Goal: Transaction & Acquisition: Book appointment/travel/reservation

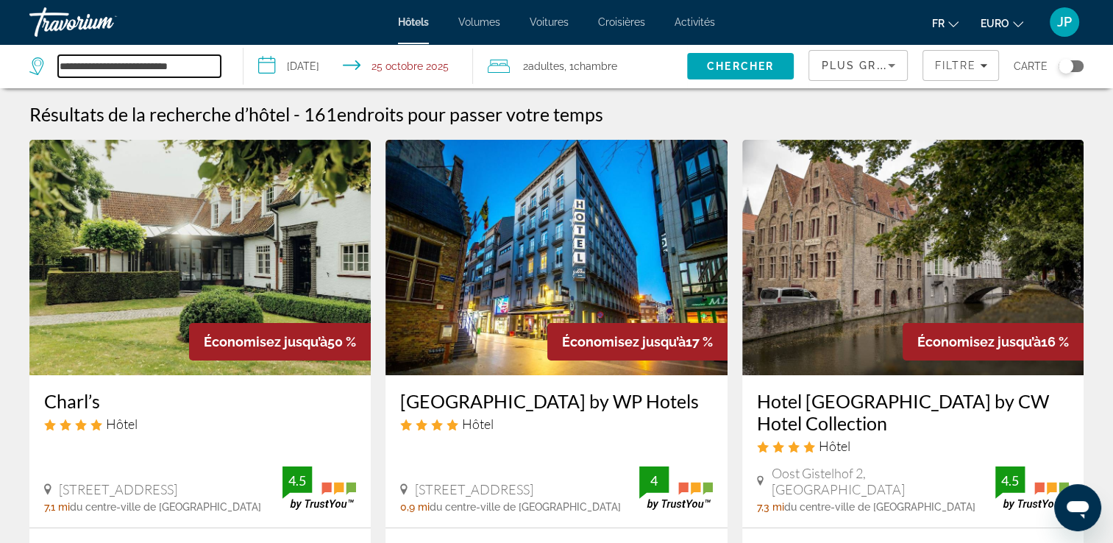
click at [97, 68] on input "**********" at bounding box center [139, 66] width 163 height 22
click at [221, 72] on div "**********" at bounding box center [128, 66] width 199 height 44
click at [427, 19] on span "Hôtels" at bounding box center [413, 22] width 31 height 12
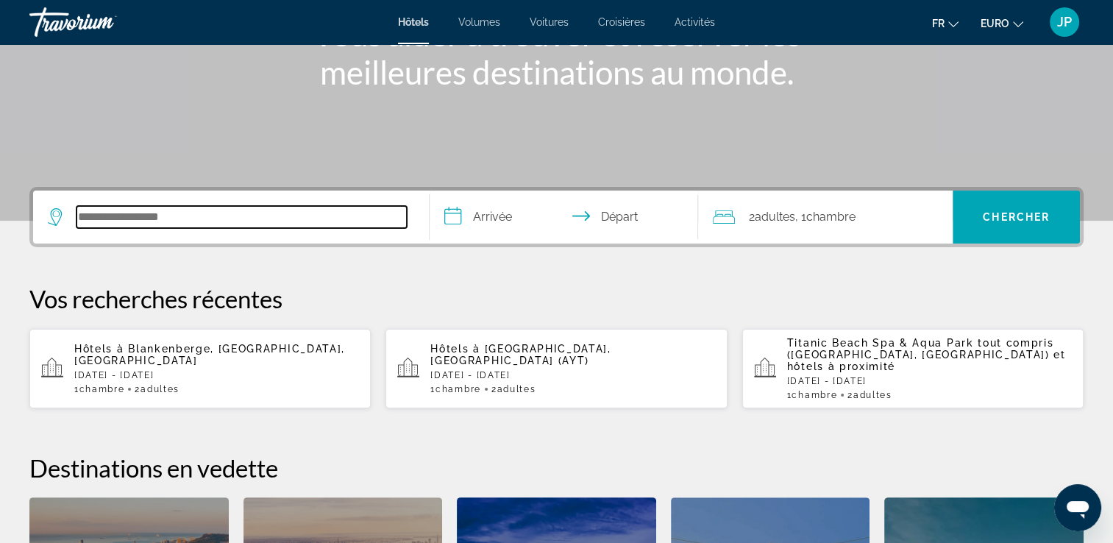
click at [163, 225] on input "Rechercher une destination hôtelière" at bounding box center [241, 217] width 330 height 22
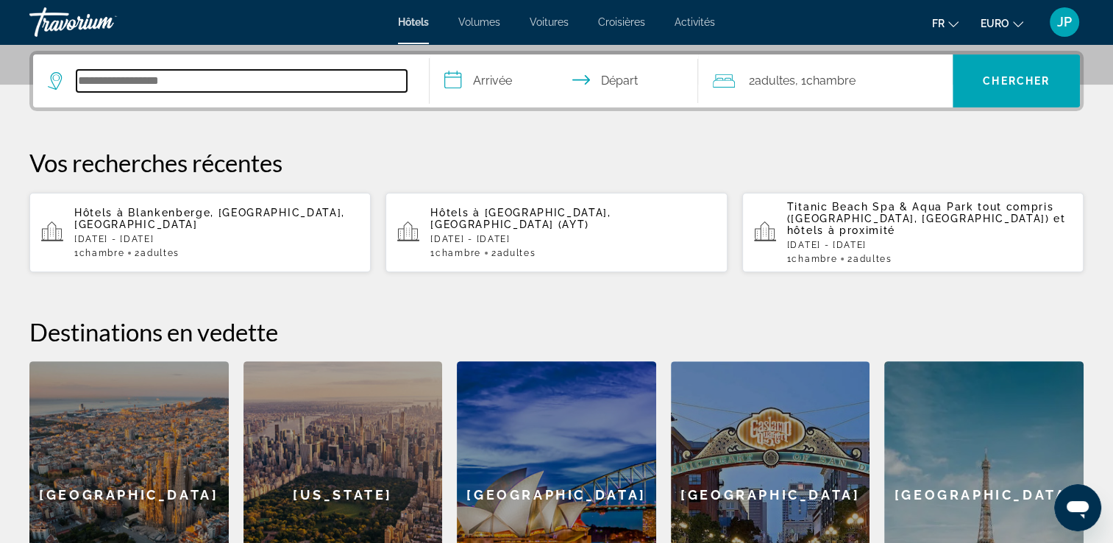
scroll to position [359, 0]
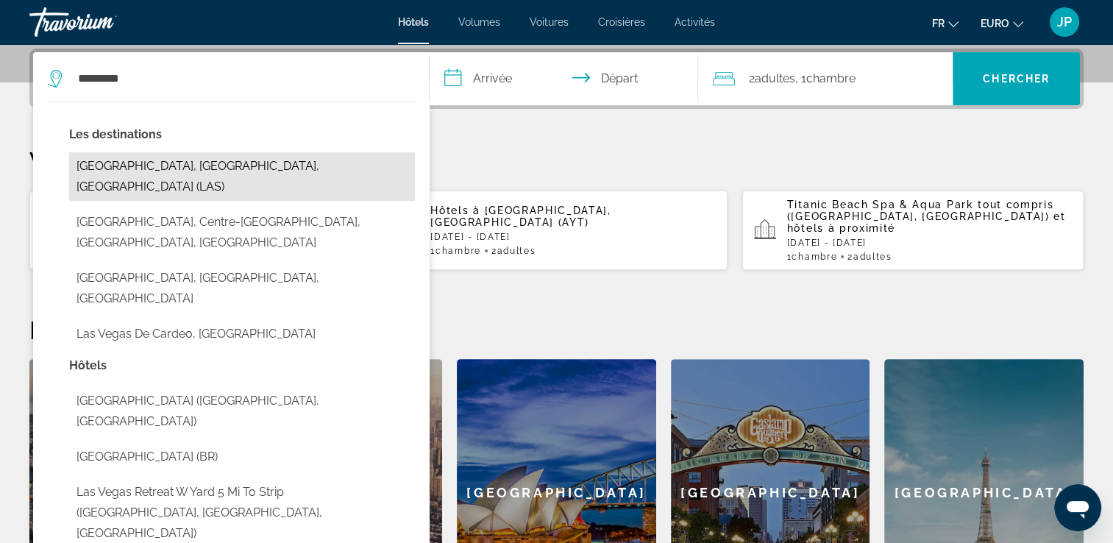
click at [188, 161] on button "[GEOGRAPHIC_DATA], [GEOGRAPHIC_DATA], [GEOGRAPHIC_DATA] (LAS)" at bounding box center [242, 176] width 346 height 49
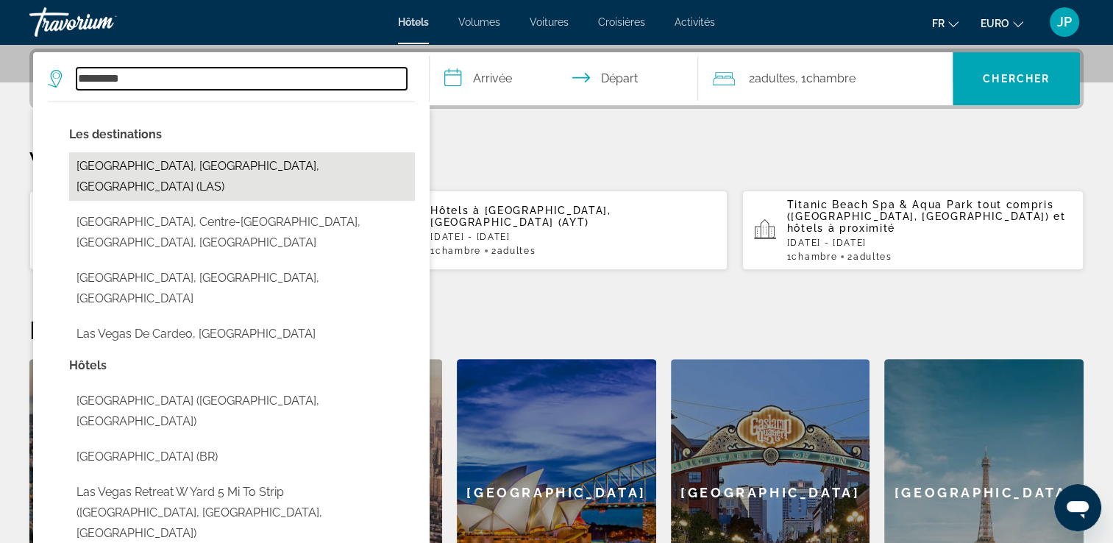
type input "**********"
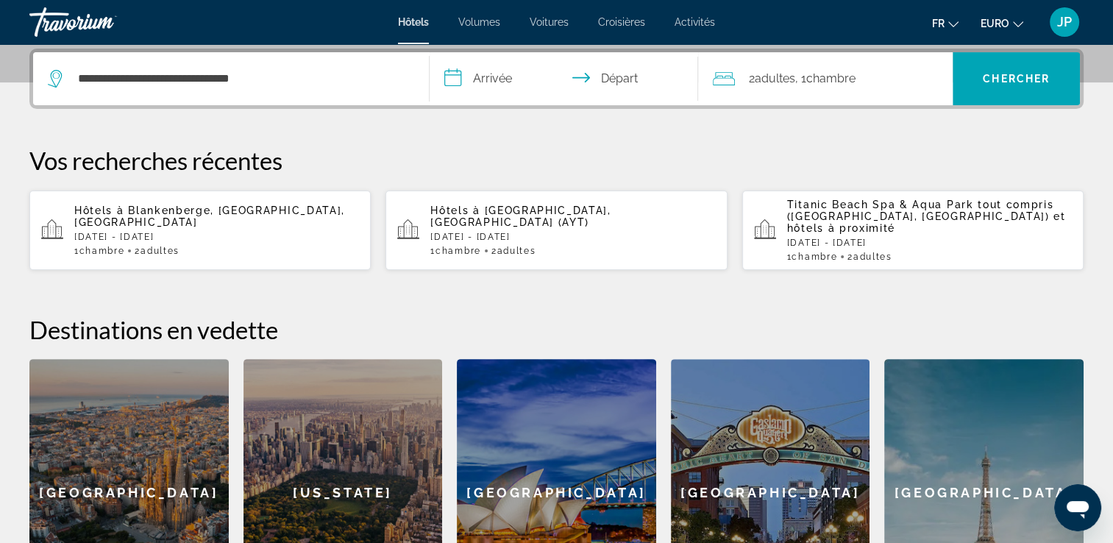
click at [492, 76] on input "**********" at bounding box center [566, 80] width 275 height 57
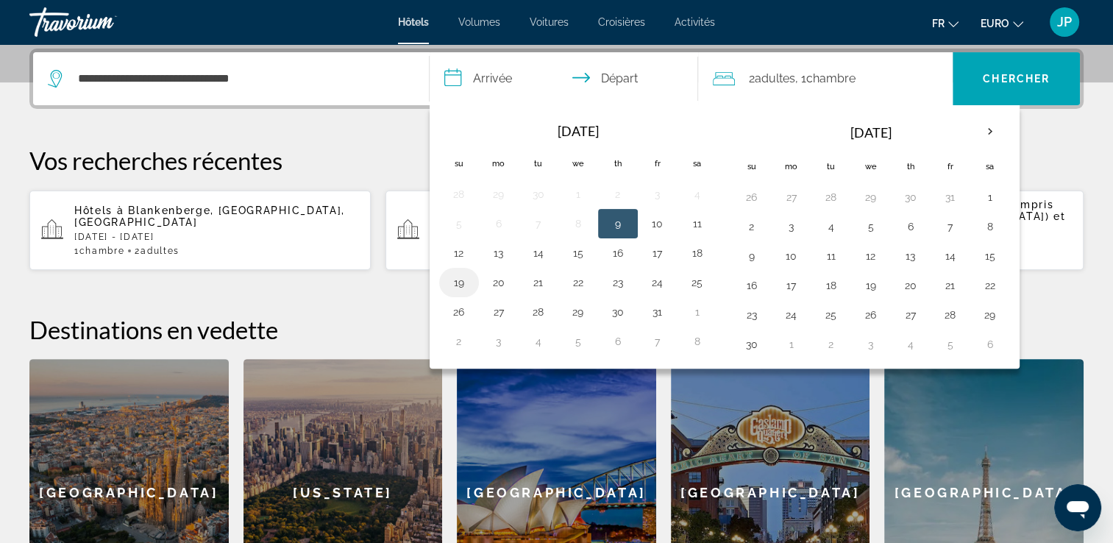
click at [456, 276] on button "19" at bounding box center [459, 282] width 24 height 21
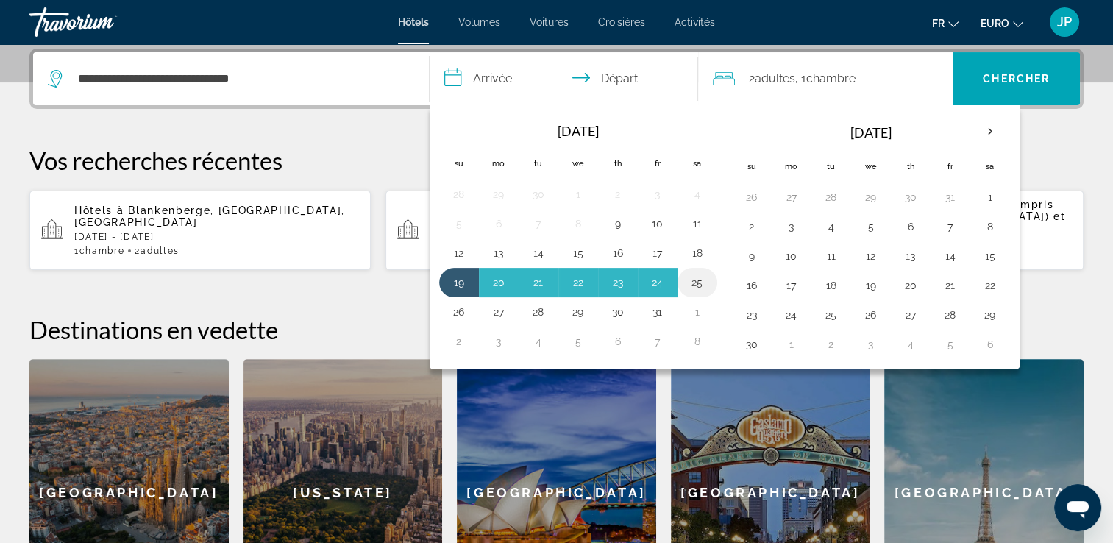
click at [693, 281] on button "25" at bounding box center [697, 282] width 24 height 21
type input "**********"
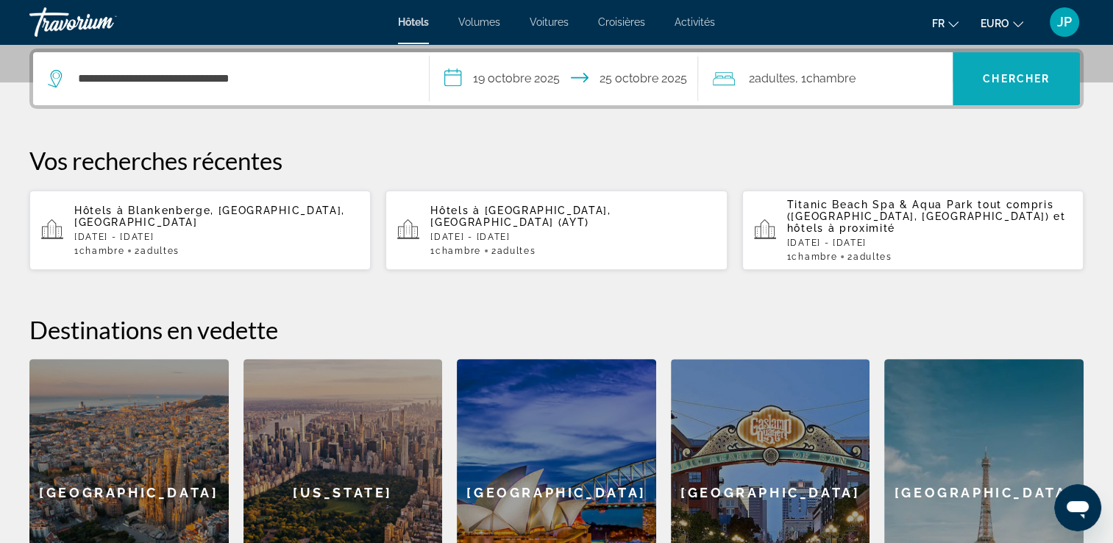
click at [1016, 73] on span "Chercher" at bounding box center [1015, 79] width 67 height 12
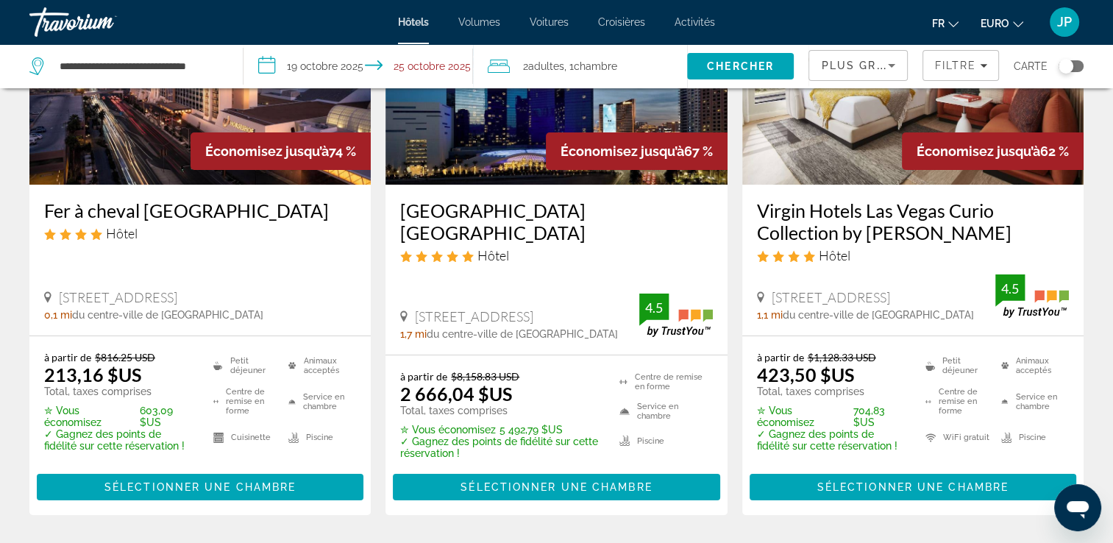
scroll to position [221, 0]
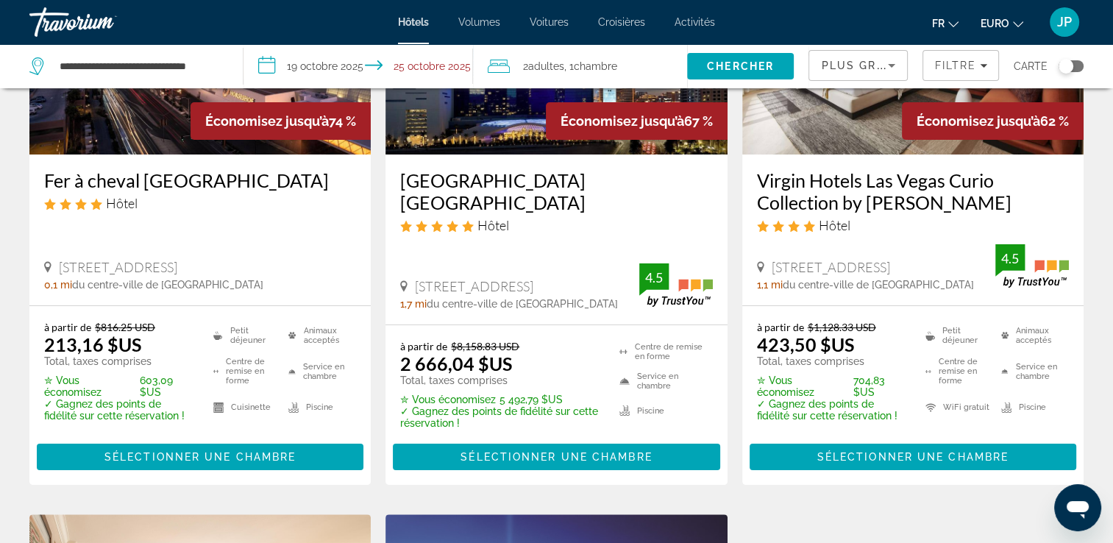
click at [1004, 21] on span "EURO" at bounding box center [994, 24] width 29 height 12
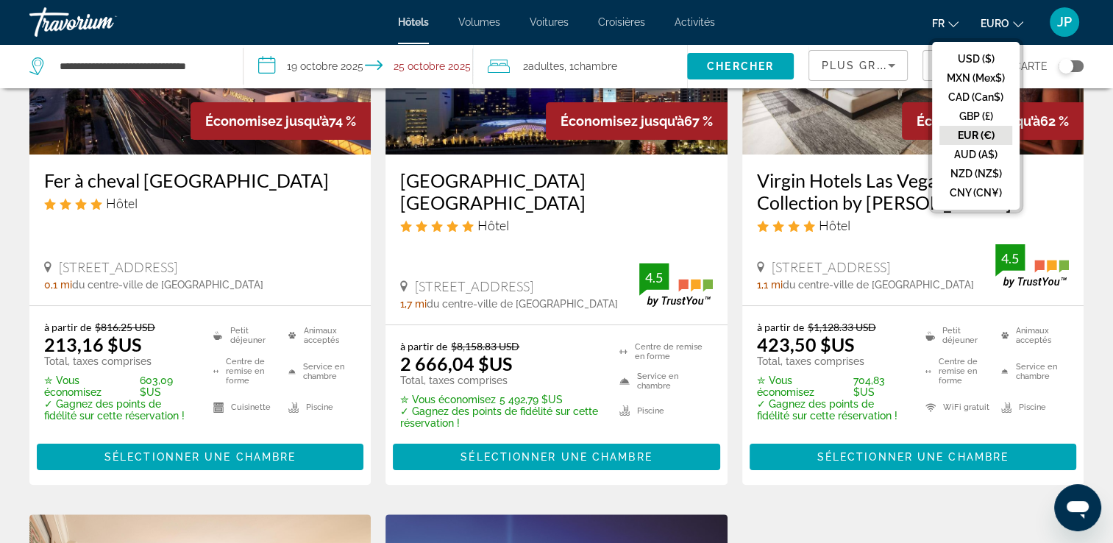
click at [977, 141] on button "EUR (€)" at bounding box center [975, 135] width 73 height 19
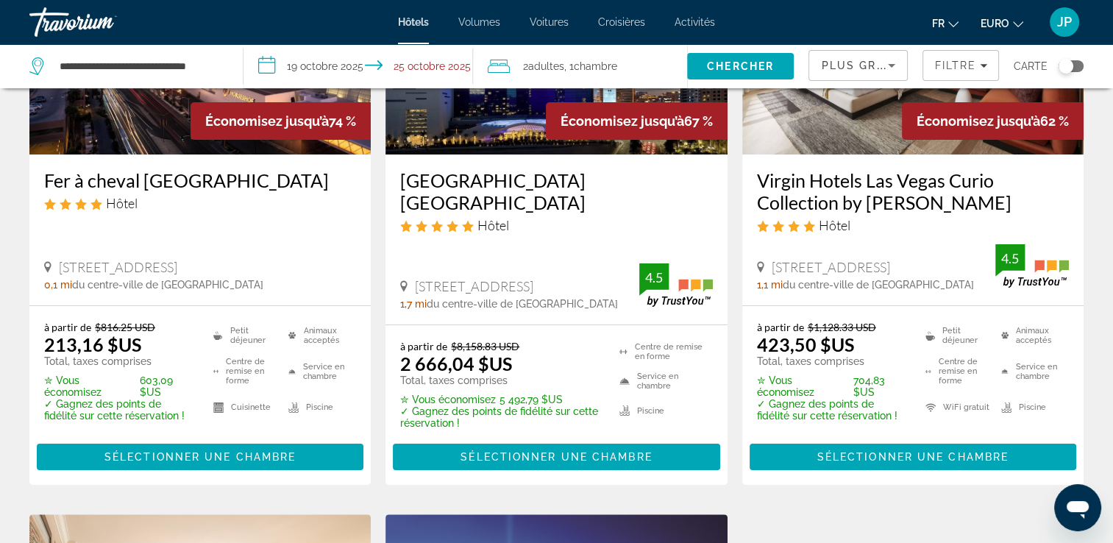
click at [1001, 5] on div "Hôtels Volumes Voitures Croisières Activités Hôtels Vols Voitures Croisières Ac…" at bounding box center [556, 22] width 1113 height 38
click at [995, 23] on span "EURO" at bounding box center [994, 24] width 29 height 12
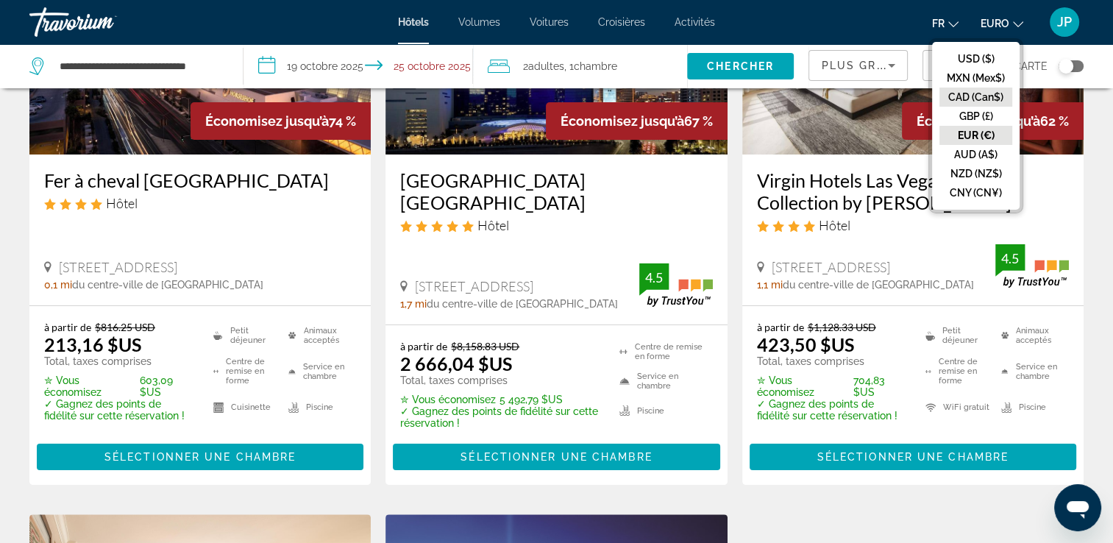
click at [971, 96] on button "CAD (Can$)" at bounding box center [975, 97] width 73 height 19
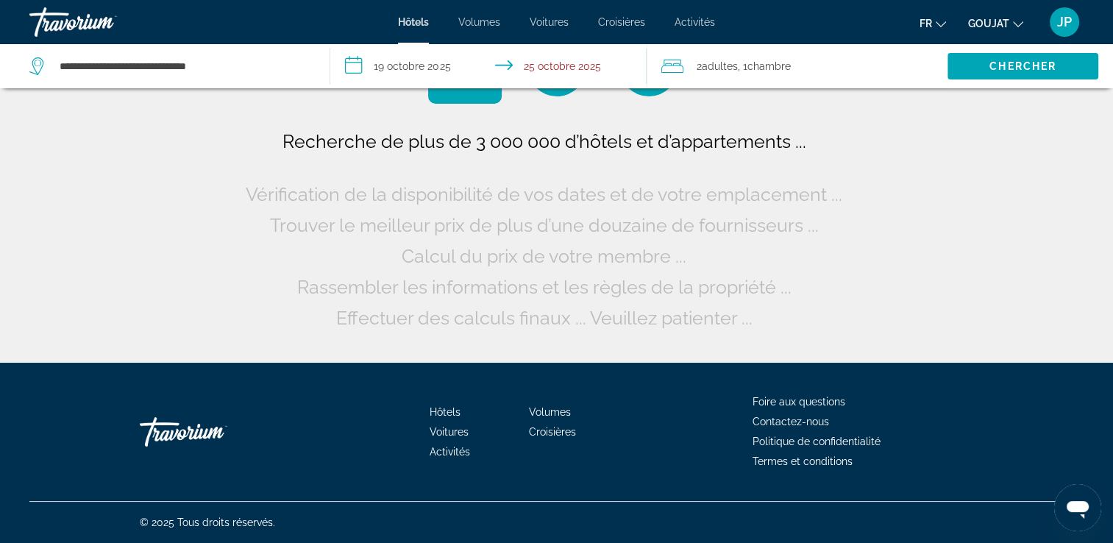
scroll to position [0, 0]
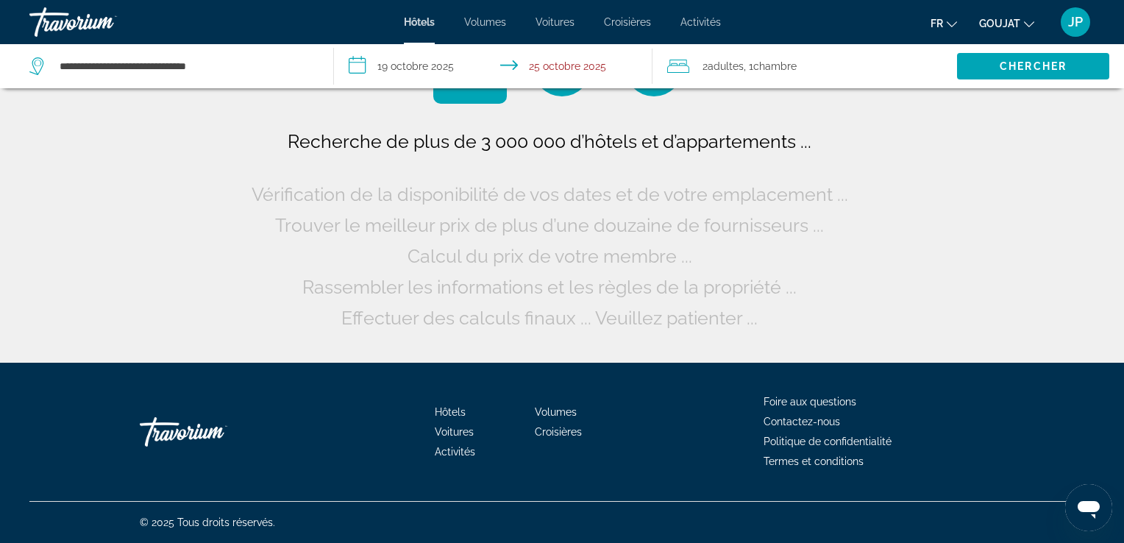
click at [997, 25] on span "GOUJAT" at bounding box center [999, 24] width 41 height 12
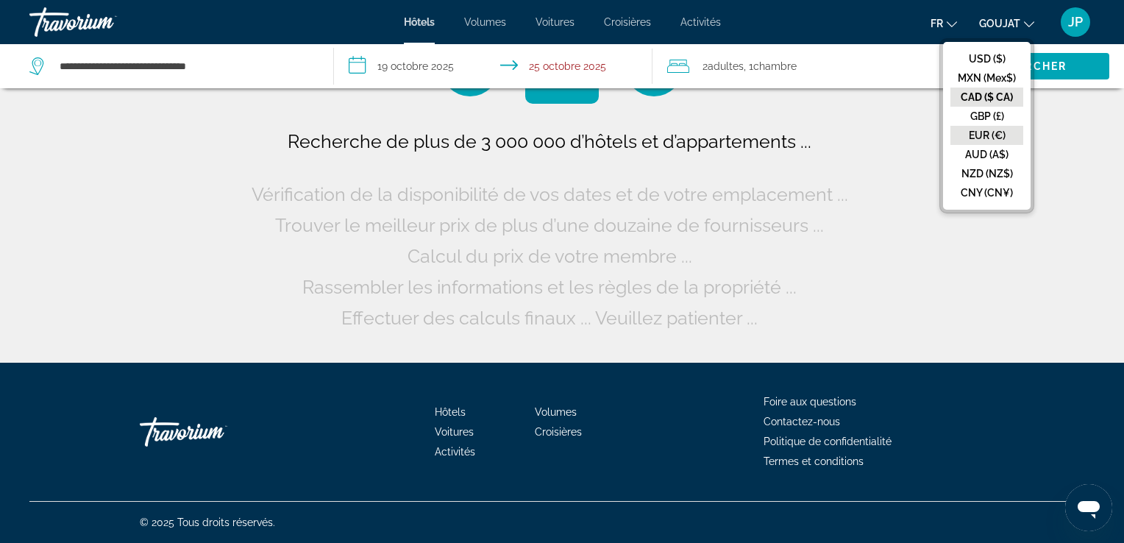
click at [1007, 138] on button "EUR (€)" at bounding box center [986, 135] width 73 height 19
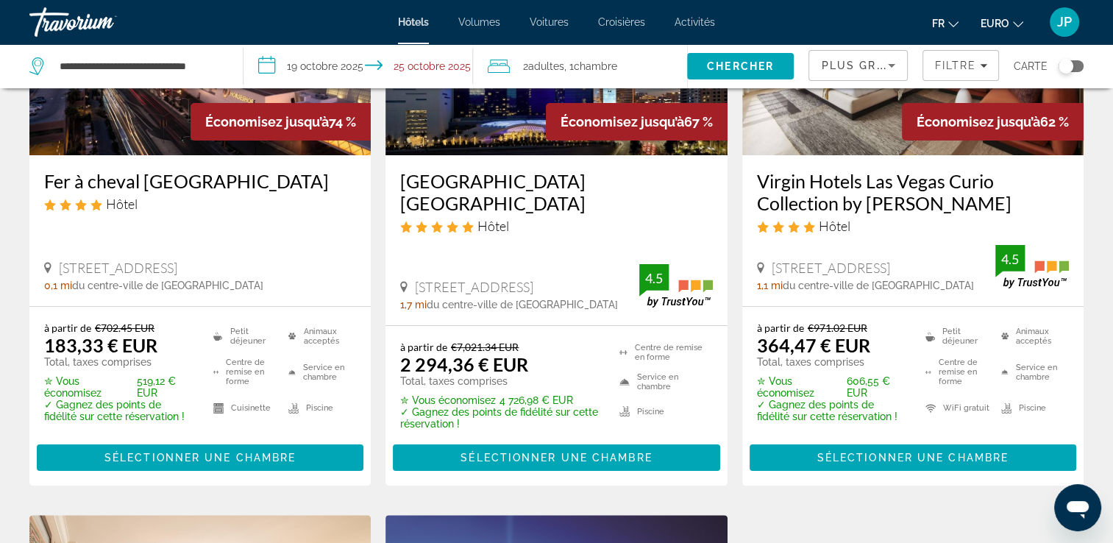
scroll to position [221, 0]
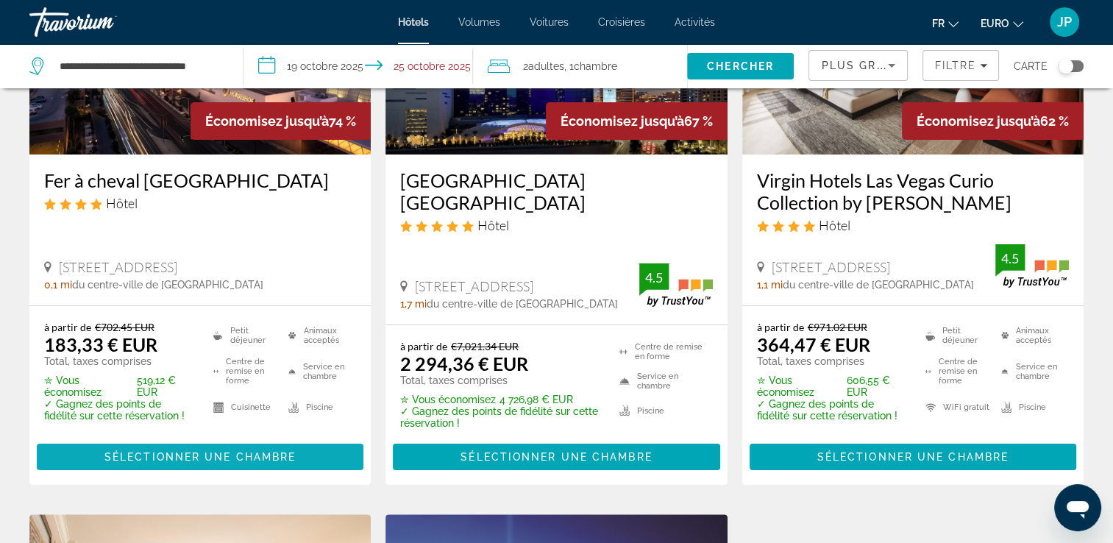
click at [233, 452] on span "Sélectionner une chambre" at bounding box center [199, 457] width 191 height 12
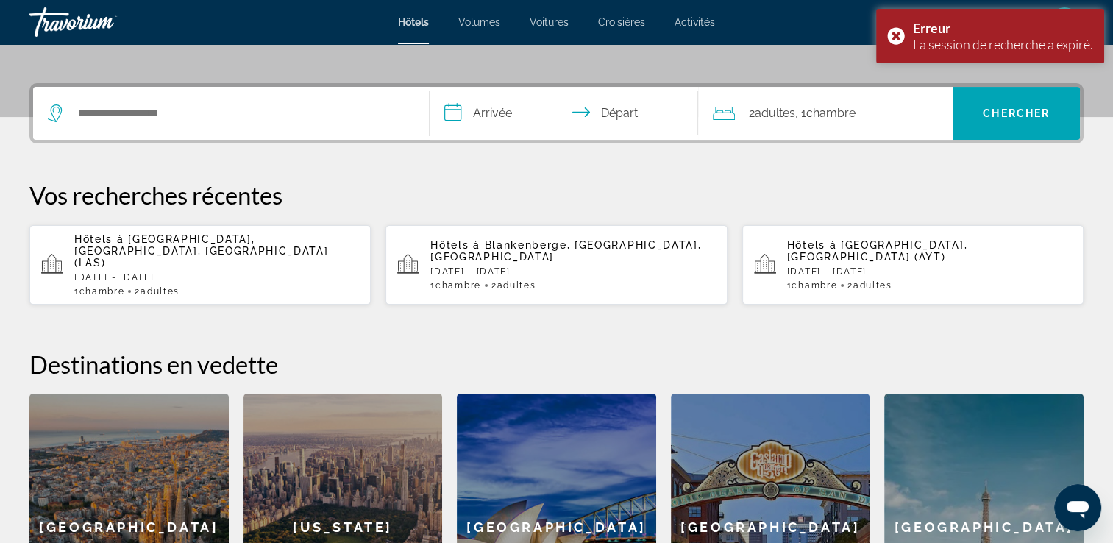
scroll to position [120, 0]
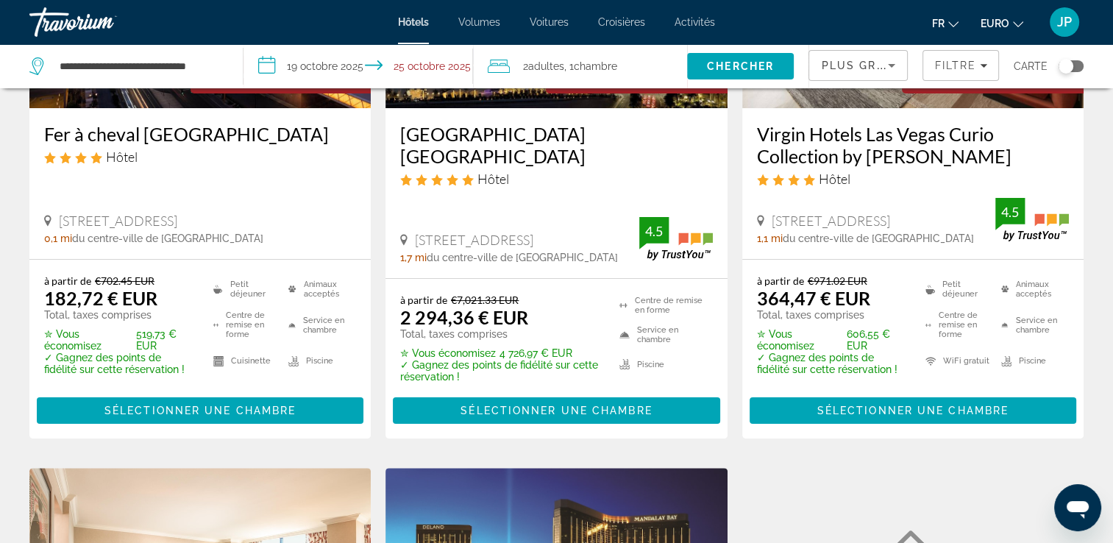
scroll to position [294, 0]
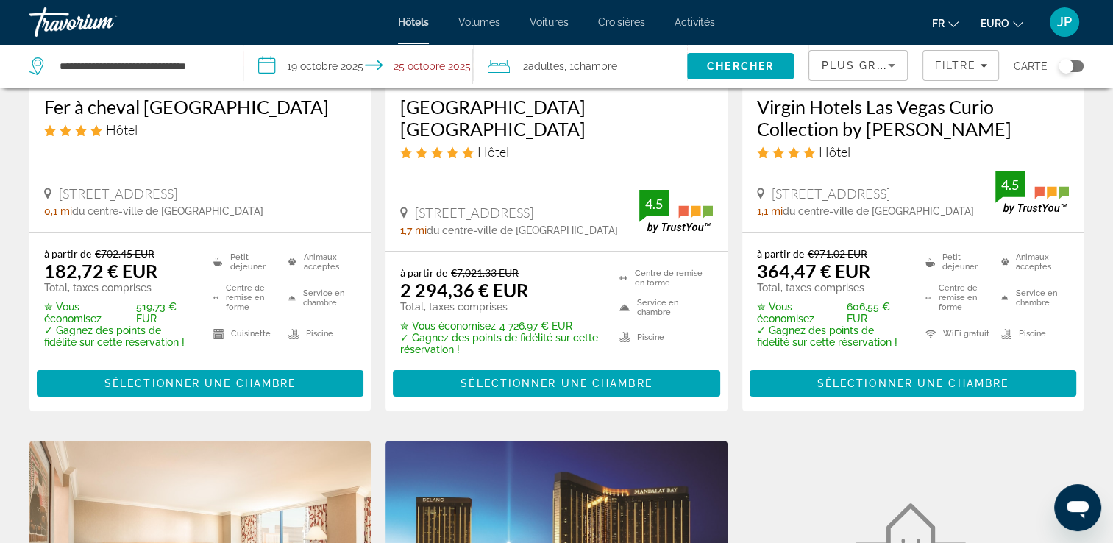
click at [246, 281] on ul "Petit déjeuner Centre de remise en forme Cuisinette Animaux acceptés Service en…" at bounding box center [276, 301] width 162 height 108
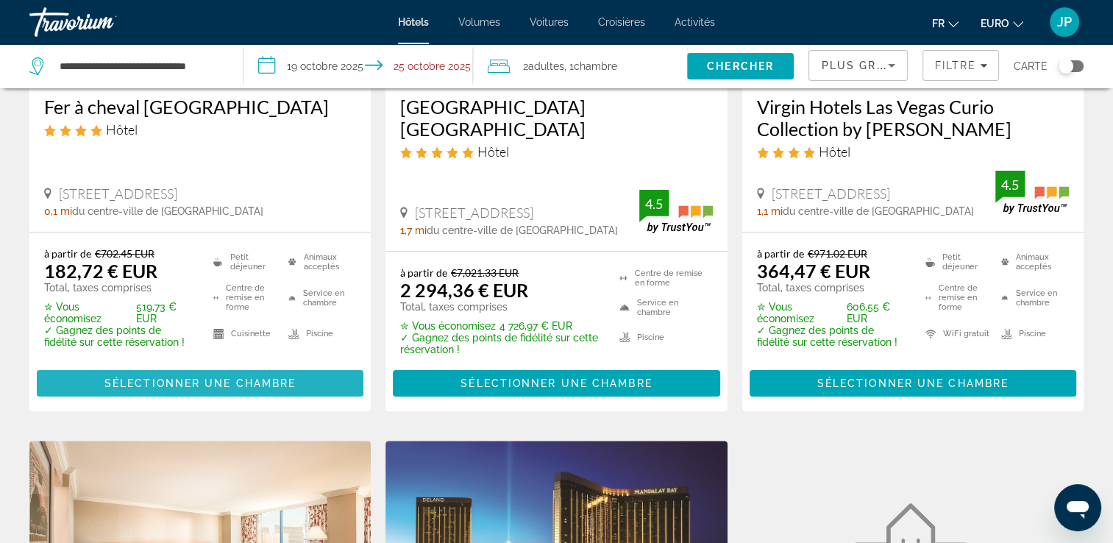
click at [226, 384] on span "Sélectionner une chambre" at bounding box center [199, 383] width 191 height 12
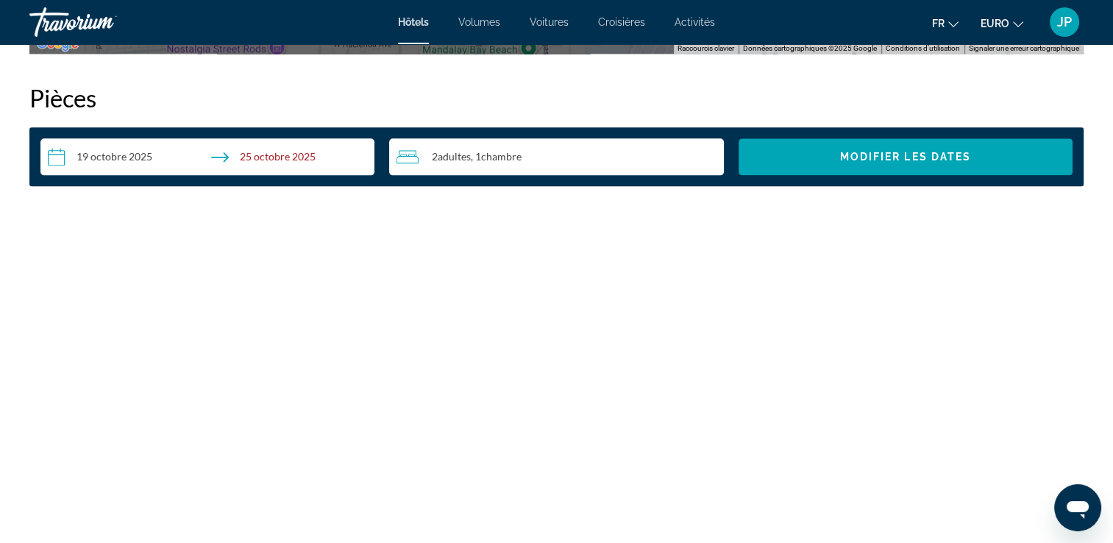
scroll to position [1760, 0]
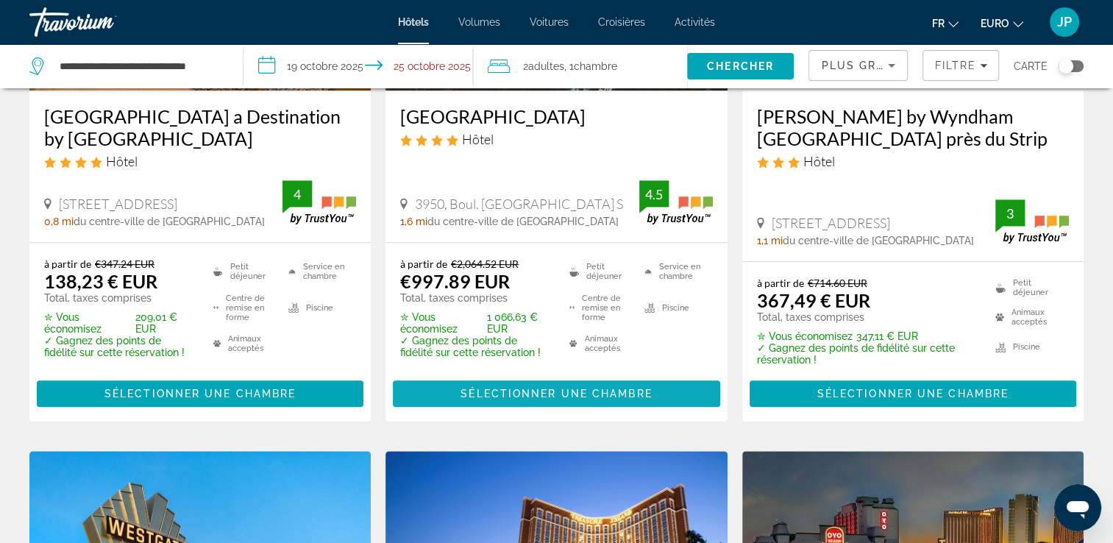
scroll to position [882, 0]
